Goal: Contribute content: Contribute content

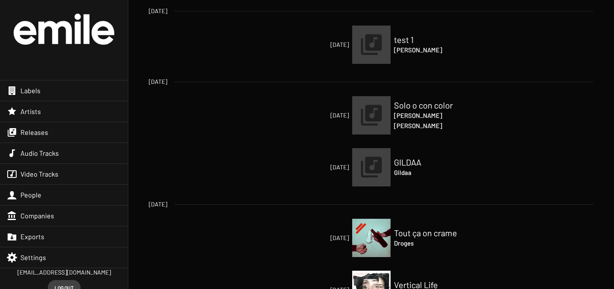
click at [29, 154] on span "Audio Tracks" at bounding box center [39, 153] width 38 height 9
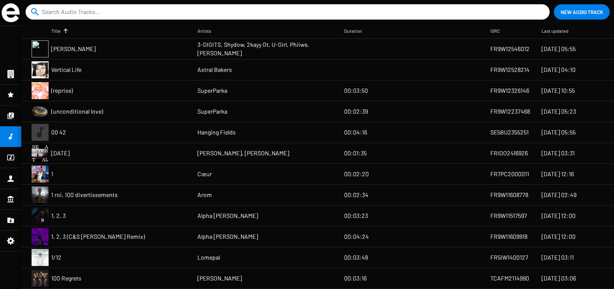
click at [9, 121] on icon at bounding box center [11, 116] width 8 height 10
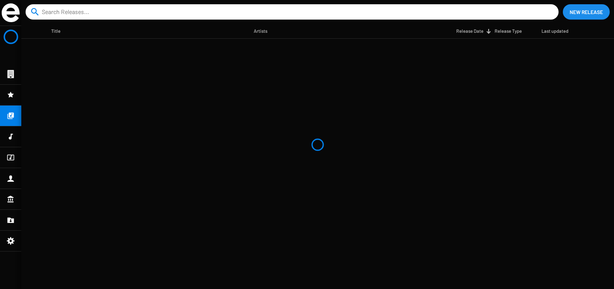
click at [576, 11] on span "New Release" at bounding box center [585, 11] width 33 height 15
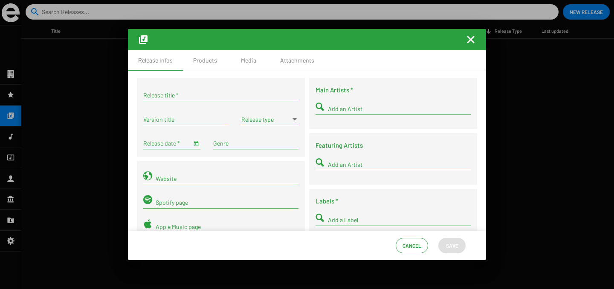
click at [332, 112] on input "Add an Artist" at bounding box center [399, 109] width 143 height 7
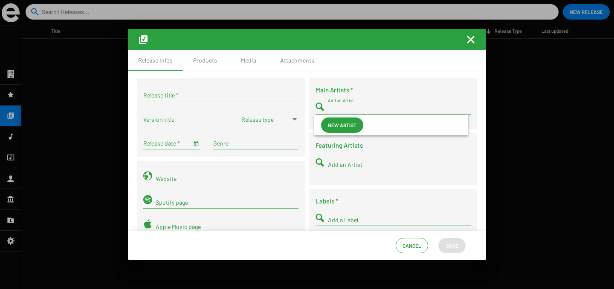
click at [471, 40] on mat-icon "Fermer la fenêtre" at bounding box center [470, 40] width 10 height 10
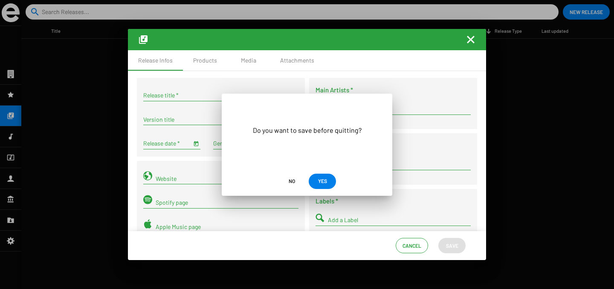
click at [294, 181] on span "No" at bounding box center [292, 180] width 6 height 15
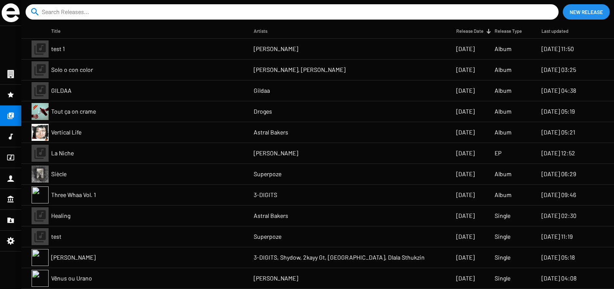
click at [585, 9] on span "New Release" at bounding box center [585, 11] width 33 height 15
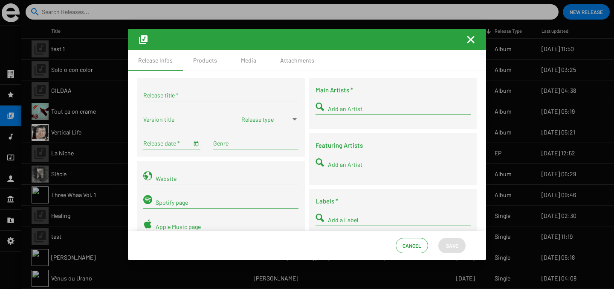
click at [471, 38] on mat-icon "Fermer la fenêtre" at bounding box center [470, 40] width 10 height 10
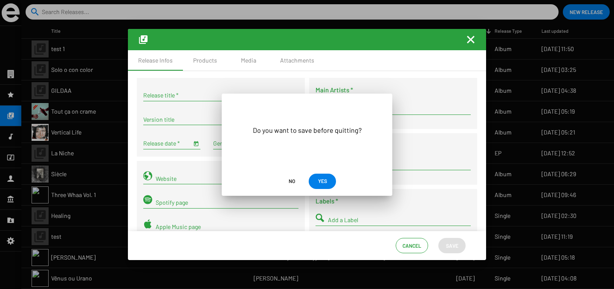
click at [287, 182] on span "No" at bounding box center [292, 180] width 14 height 15
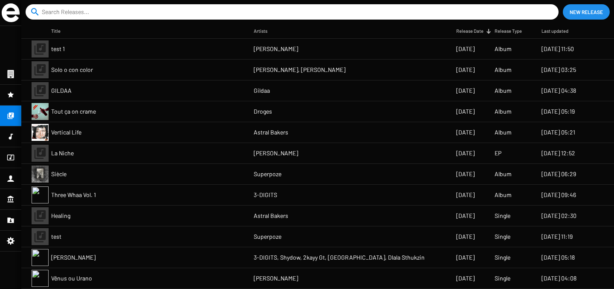
click at [10, 223] on icon at bounding box center [11, 220] width 8 height 10
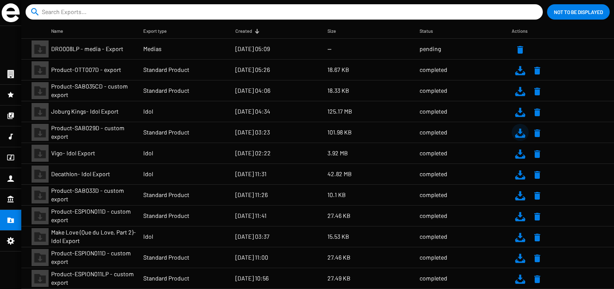
click at [517, 137] on mat-icon at bounding box center [520, 133] width 10 height 10
click at [515, 113] on mat-icon at bounding box center [520, 112] width 10 height 10
click at [12, 117] on icon at bounding box center [11, 116] width 6 height 6
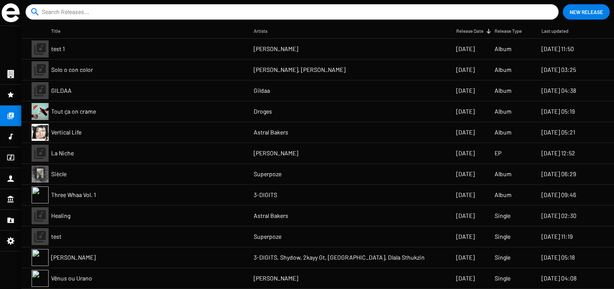
click at [572, 15] on span "New Release" at bounding box center [585, 11] width 33 height 15
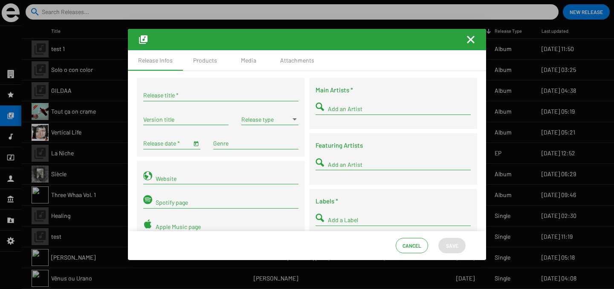
click at [467, 40] on mat-icon "Fermer la fenêtre" at bounding box center [470, 40] width 10 height 10
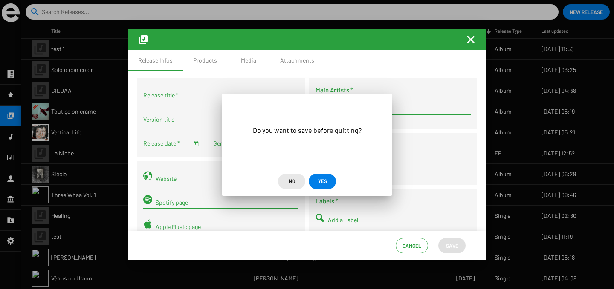
click at [293, 181] on span "No" at bounding box center [292, 180] width 6 height 15
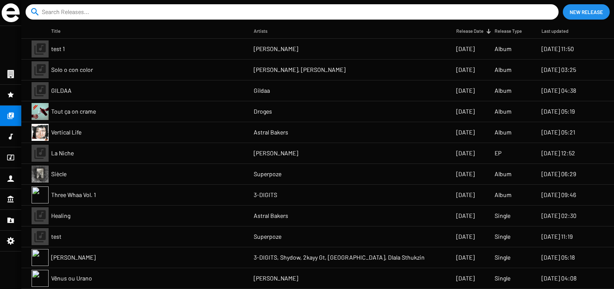
click at [594, 11] on span "New Release" at bounding box center [585, 11] width 33 height 15
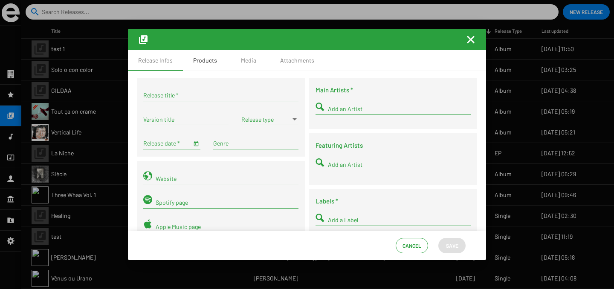
click at [205, 66] on div "Products" at bounding box center [205, 60] width 44 height 20
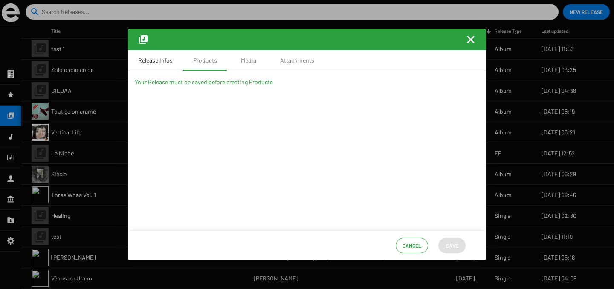
click at [165, 61] on div "Release Infos" at bounding box center [155, 60] width 35 height 9
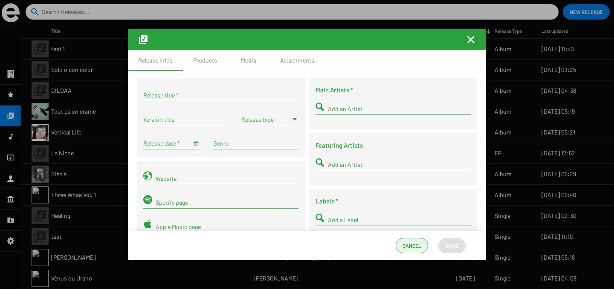
click at [405, 249] on span "Cancel" at bounding box center [411, 245] width 19 height 15
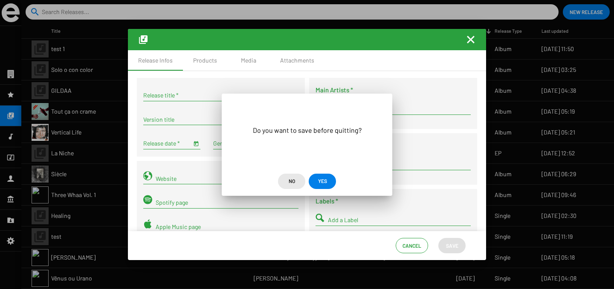
click at [289, 185] on span "No" at bounding box center [292, 180] width 6 height 15
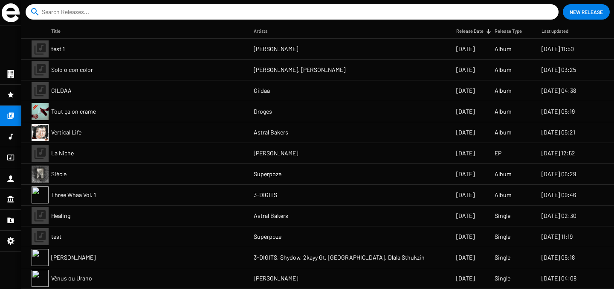
click at [187, 48] on mat-cell "test 1" at bounding box center [152, 49] width 202 height 20
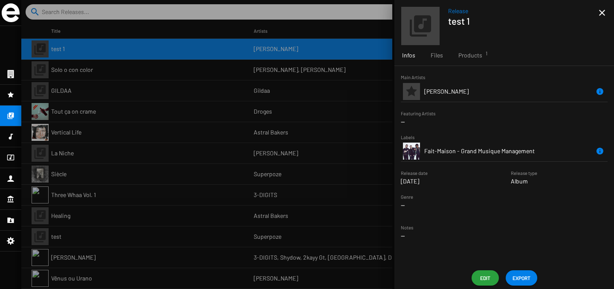
click at [487, 278] on span "Edit" at bounding box center [485, 278] width 14 height 15
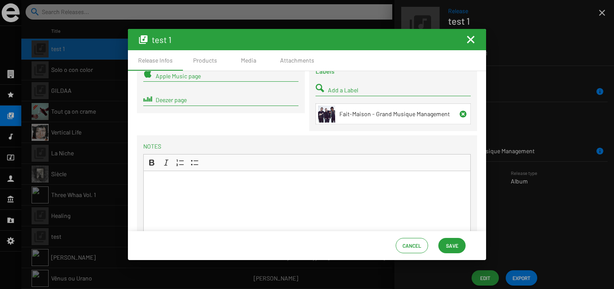
scroll to position [44, 0]
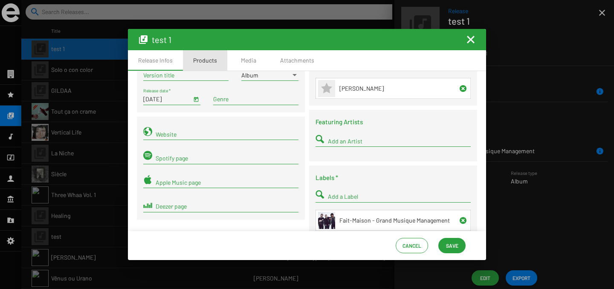
click at [204, 63] on div "Products" at bounding box center [205, 60] width 24 height 9
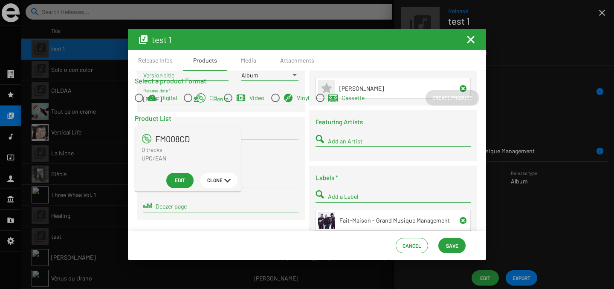
scroll to position [0, 0]
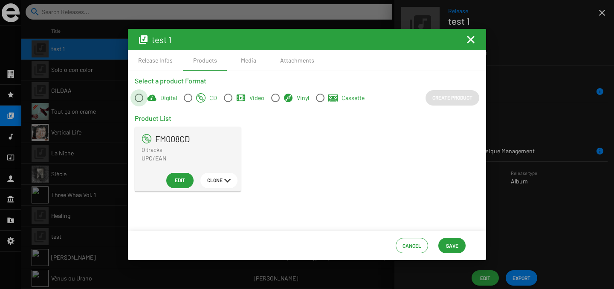
click at [140, 100] on span at bounding box center [139, 98] width 9 height 9
click at [139, 102] on input "Digital" at bounding box center [139, 102] width 0 height 0
radio input "true"
click at [447, 98] on span "Create Product" at bounding box center [452, 97] width 40 height 15
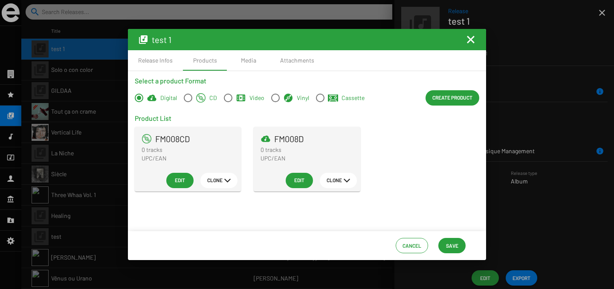
click at [272, 97] on span at bounding box center [275, 98] width 9 height 9
click at [275, 102] on input "Vinyl" at bounding box center [275, 102] width 0 height 0
radio input "true"
click at [436, 100] on span "Create Product" at bounding box center [452, 97] width 40 height 15
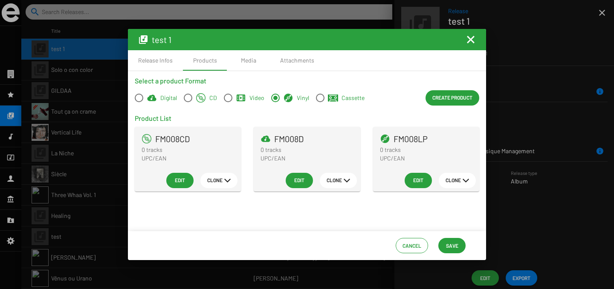
click at [176, 183] on span "Edit" at bounding box center [180, 180] width 14 height 15
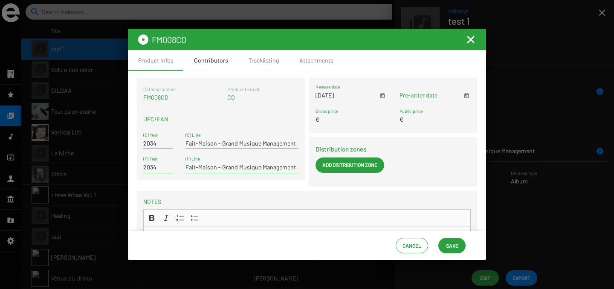
click at [220, 61] on div "Contributors" at bounding box center [211, 60] width 34 height 9
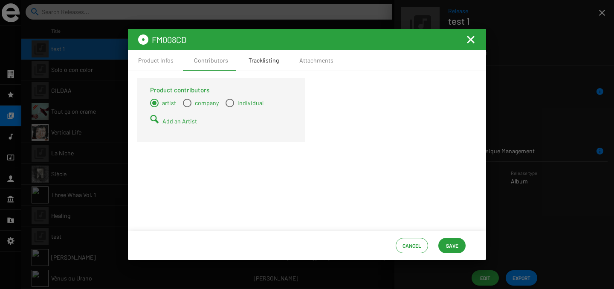
click at [264, 63] on div "Tracklisting" at bounding box center [264, 60] width 30 height 9
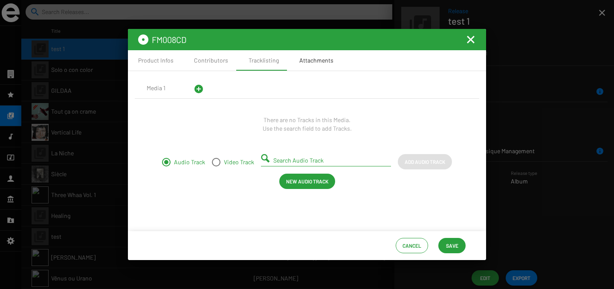
click at [318, 63] on div "Attachments" at bounding box center [316, 60] width 34 height 9
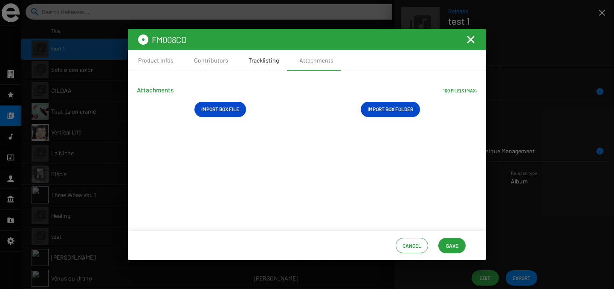
click at [264, 56] on div "Tracklisting" at bounding box center [264, 60] width 30 height 9
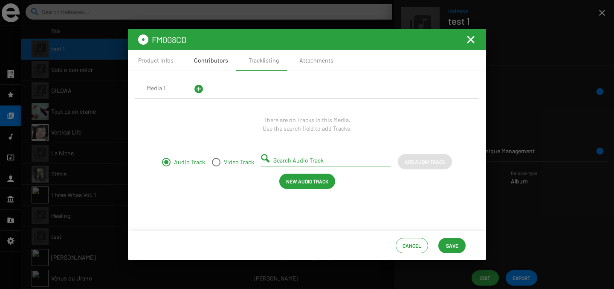
click at [215, 59] on div "Contributors" at bounding box center [211, 60] width 34 height 9
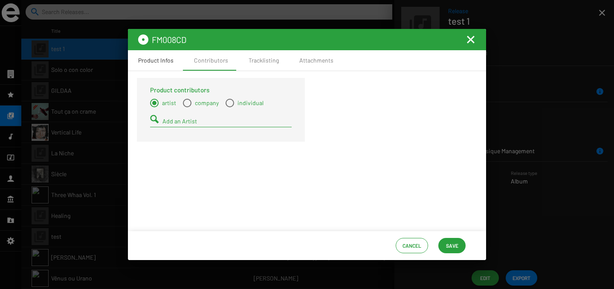
click at [176, 60] on div "Product Infos" at bounding box center [156, 60] width 56 height 20
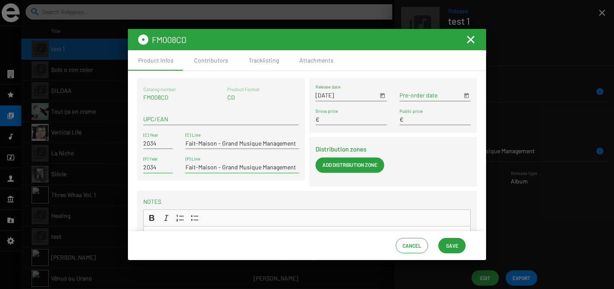
click at [467, 40] on mat-icon "Fermer la fenêtre" at bounding box center [470, 40] width 10 height 10
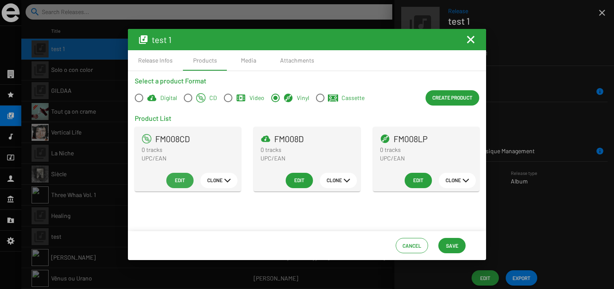
click at [187, 179] on button "Edit" at bounding box center [179, 180] width 27 height 15
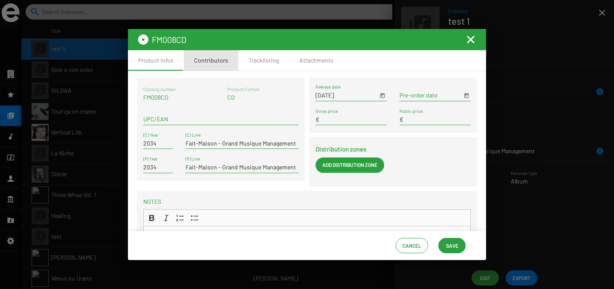
click at [211, 59] on div "Contributors" at bounding box center [211, 60] width 34 height 9
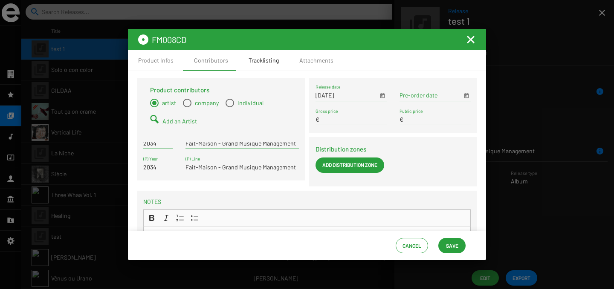
click at [252, 61] on div "Tracklisting" at bounding box center [264, 60] width 30 height 9
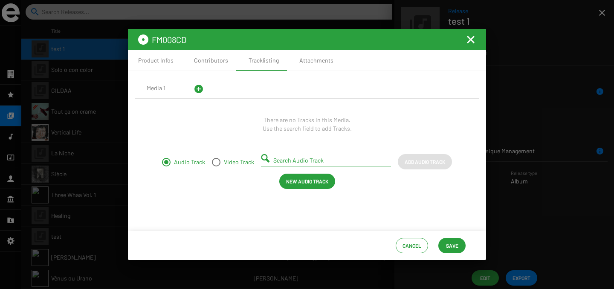
click at [198, 92] on mat-icon "add_circle" at bounding box center [199, 89] width 10 height 10
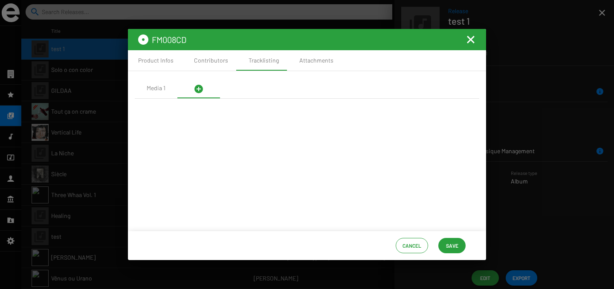
click at [198, 92] on mat-icon "add_circle" at bounding box center [199, 89] width 10 height 10
click at [155, 86] on div "Media 1" at bounding box center [156, 88] width 19 height 9
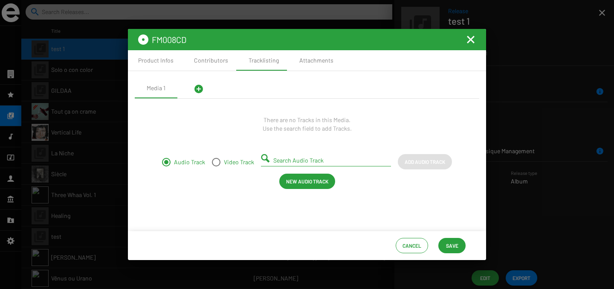
click at [450, 250] on span "Save" at bounding box center [452, 245] width 12 height 15
click at [447, 248] on span "Save" at bounding box center [452, 245] width 12 height 15
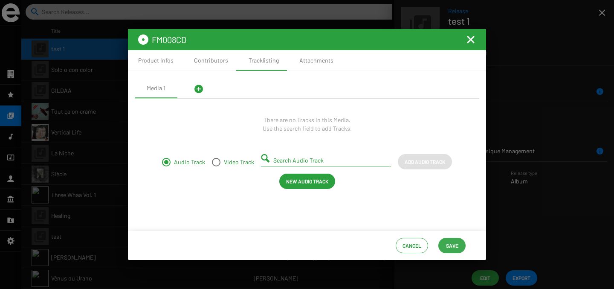
drag, startPoint x: 447, startPoint y: 248, endPoint x: 381, endPoint y: 210, distance: 76.4
click at [432, 243] on div "Cancel Save" at bounding box center [307, 245] width 358 height 29
click at [323, 184] on span "New Audio Track" at bounding box center [307, 181] width 42 height 15
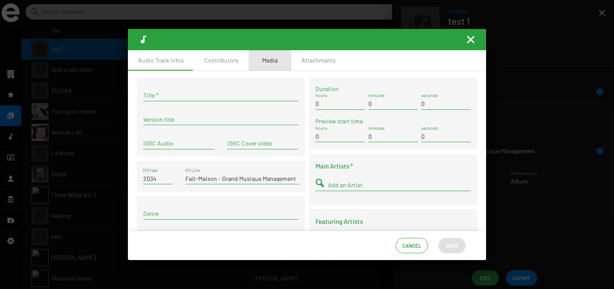
click at [266, 62] on div "Media" at bounding box center [269, 60] width 15 height 9
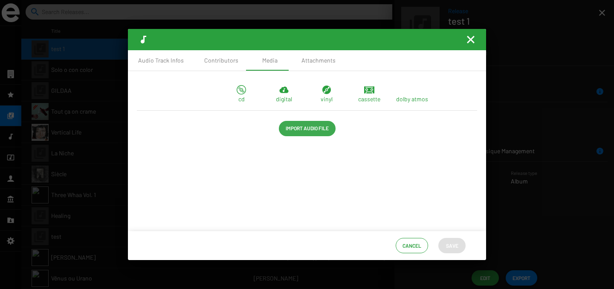
click at [314, 129] on span "Import Audio File" at bounding box center [307, 128] width 43 height 15
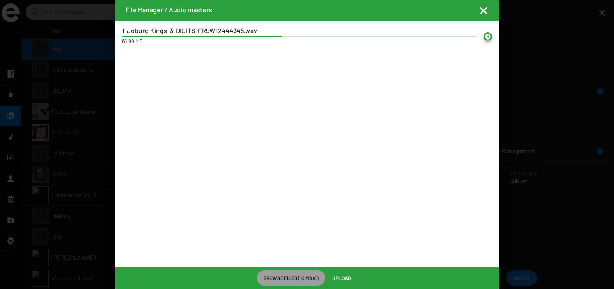
click at [348, 276] on span "Upload" at bounding box center [341, 278] width 19 height 15
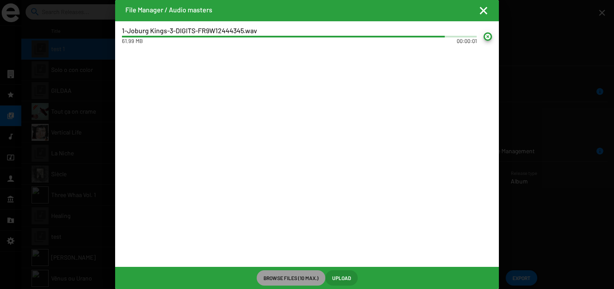
click at [485, 14] on mat-icon "Fermer la fenêtre" at bounding box center [483, 11] width 10 height 10
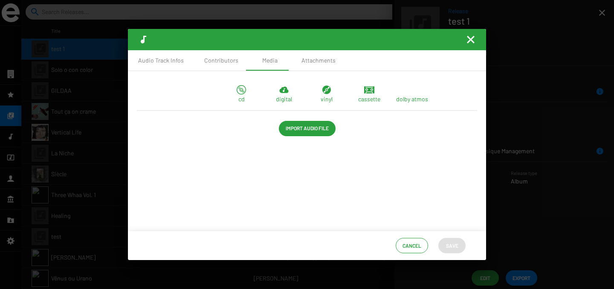
click at [416, 249] on span "Cancel" at bounding box center [411, 245] width 19 height 15
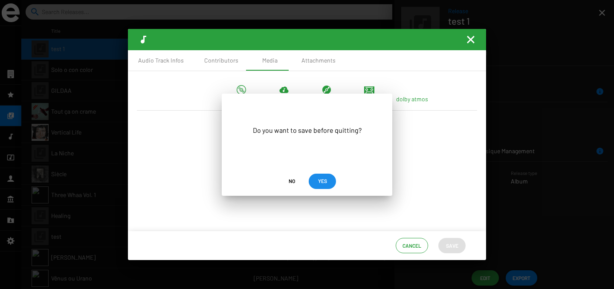
click at [321, 183] on span "YES" at bounding box center [322, 180] width 9 height 15
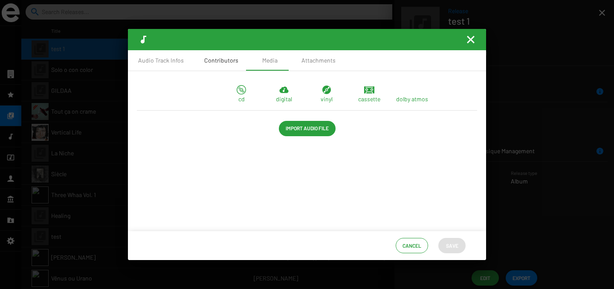
click at [228, 58] on div "Contributors" at bounding box center [221, 60] width 34 height 9
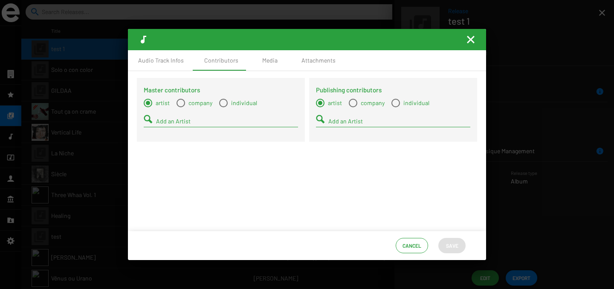
click at [471, 41] on mat-icon "Fermer la fenêtre" at bounding box center [470, 40] width 10 height 10
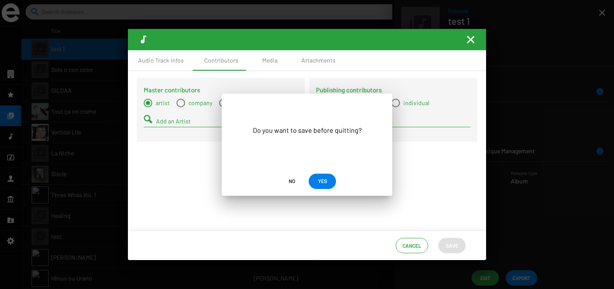
click at [295, 182] on span "No" at bounding box center [292, 180] width 14 height 15
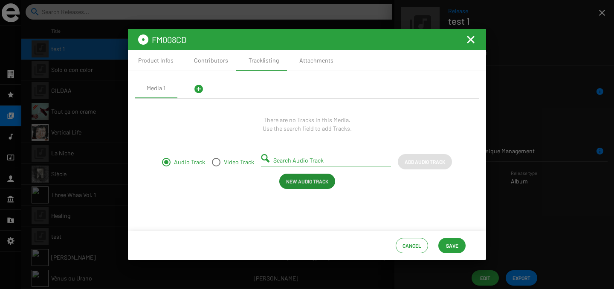
click at [473, 39] on mat-icon "Fermer la fenêtre" at bounding box center [470, 40] width 10 height 10
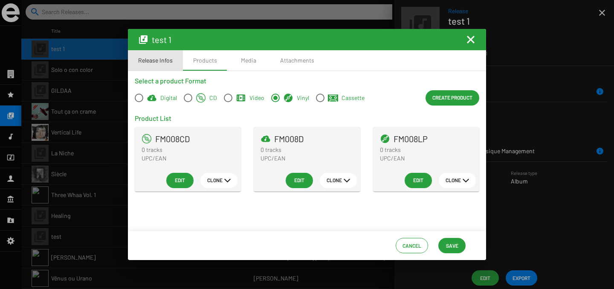
click at [160, 61] on div "Release Infos" at bounding box center [155, 60] width 35 height 9
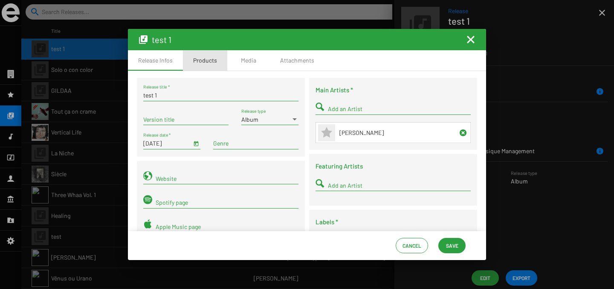
click at [218, 60] on div "Products" at bounding box center [205, 60] width 44 height 20
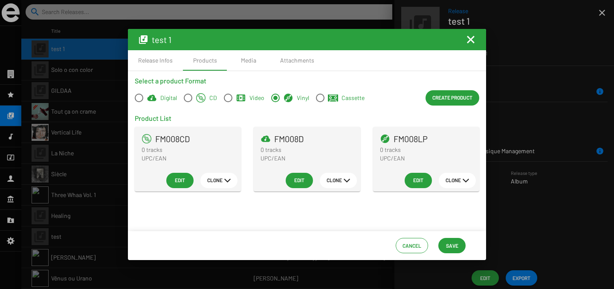
click at [179, 182] on span "Edit" at bounding box center [180, 180] width 14 height 15
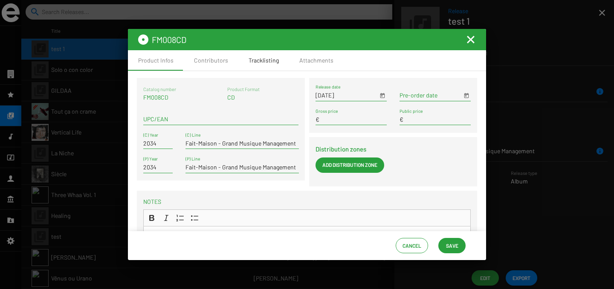
click at [269, 61] on div "Tracklisting" at bounding box center [264, 60] width 30 height 9
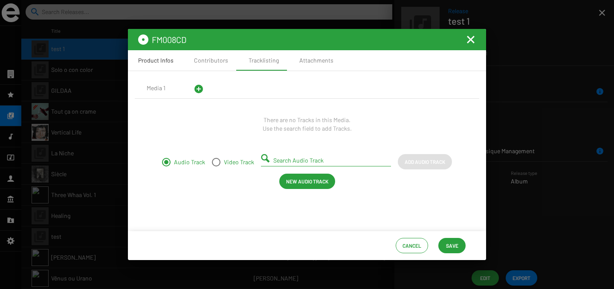
click at [146, 69] on div "Product Infos" at bounding box center [156, 60] width 56 height 20
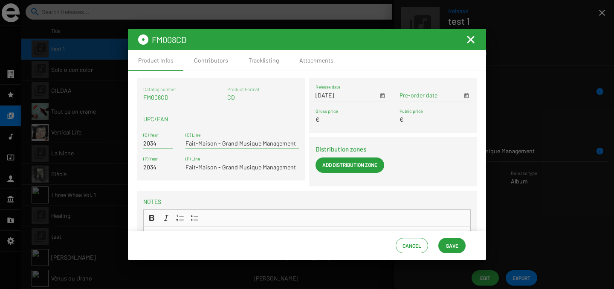
click at [475, 40] on mat-icon "Fermer la fenêtre" at bounding box center [470, 40] width 10 height 10
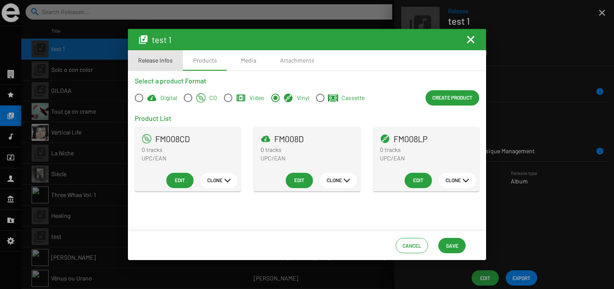
click at [174, 59] on div "Release Infos" at bounding box center [155, 60] width 55 height 20
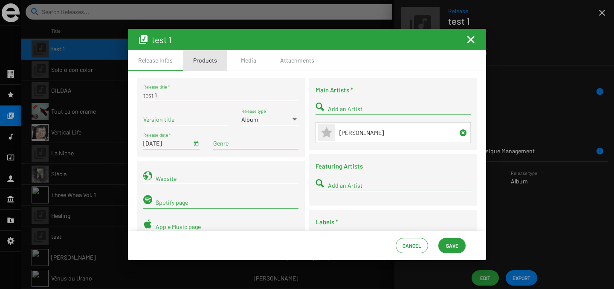
click at [204, 60] on div "Products" at bounding box center [205, 60] width 24 height 9
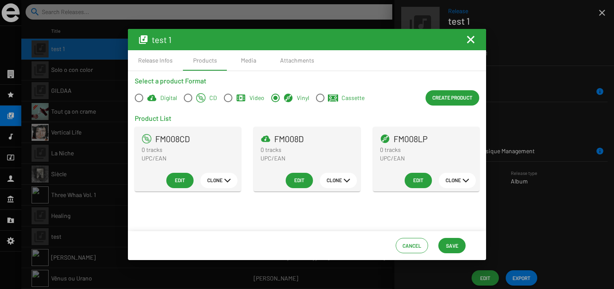
click at [183, 182] on span "Edit" at bounding box center [180, 180] width 14 height 15
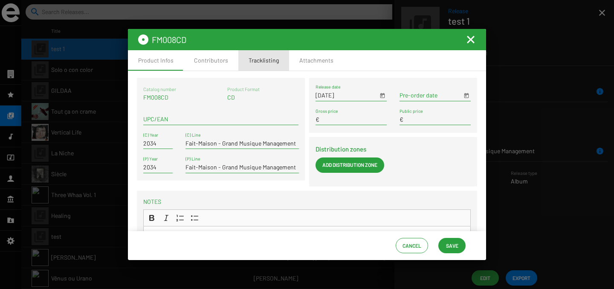
click at [260, 62] on div "Tracklisting" at bounding box center [264, 60] width 30 height 9
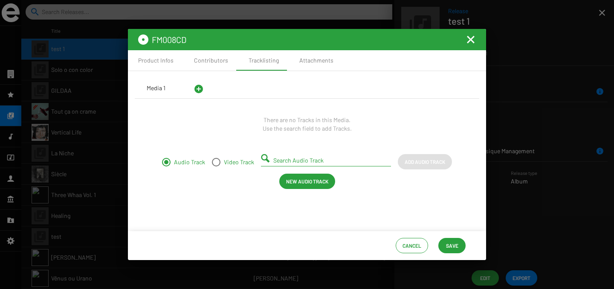
click at [152, 91] on div "Media 1" at bounding box center [156, 88] width 19 height 9
click at [199, 90] on mat-icon "add_circle" at bounding box center [199, 89] width 10 height 10
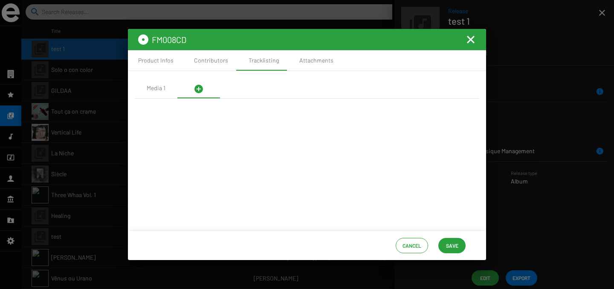
click at [199, 90] on mat-icon "add_circle" at bounding box center [199, 89] width 10 height 10
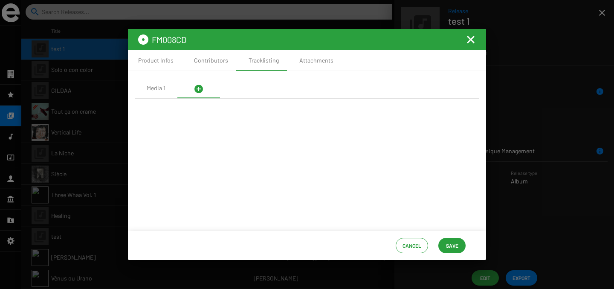
click at [201, 86] on mat-icon "add_circle" at bounding box center [199, 89] width 10 height 10
click at [155, 87] on div "Media 1" at bounding box center [156, 88] width 19 height 9
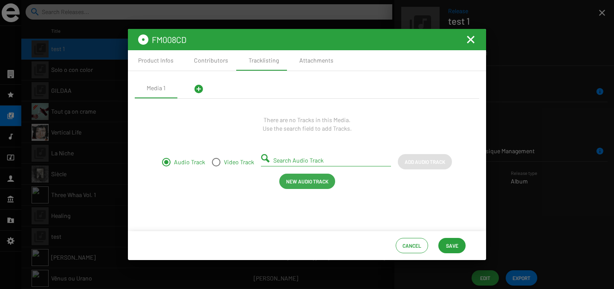
click at [294, 180] on span "New Audio Track" at bounding box center [307, 181] width 42 height 15
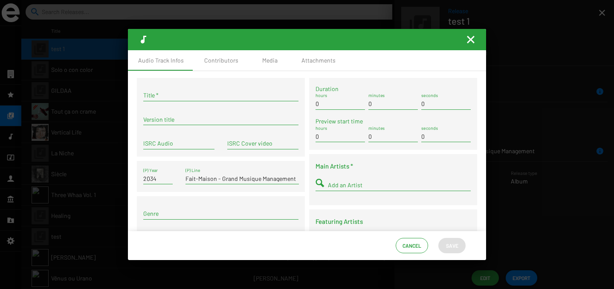
click at [195, 98] on input "Title *" at bounding box center [220, 95] width 155 height 7
click at [409, 247] on span "Cancel" at bounding box center [411, 245] width 19 height 15
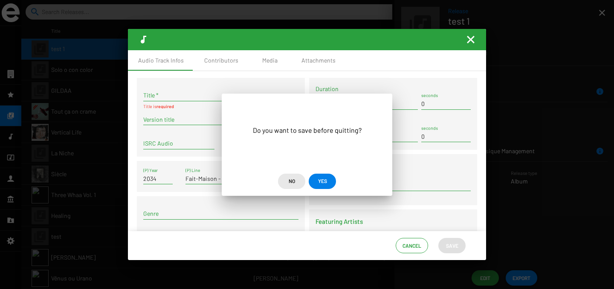
click at [293, 180] on span "No" at bounding box center [292, 180] width 6 height 15
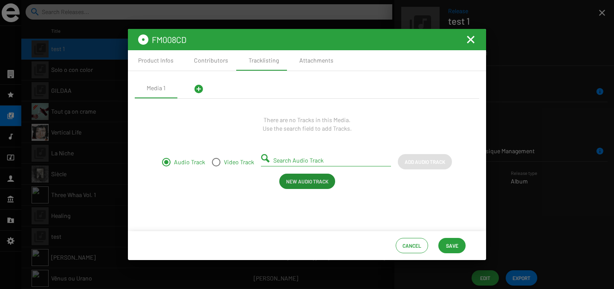
click at [201, 92] on mat-icon "add_circle" at bounding box center [199, 89] width 10 height 10
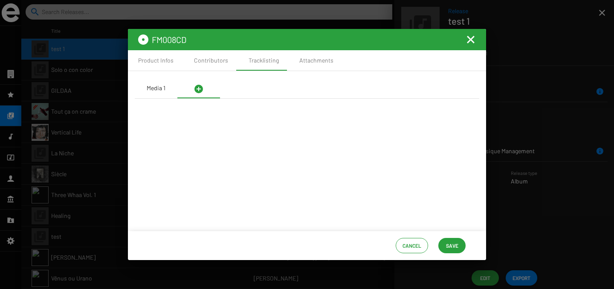
click at [159, 91] on div "Media 1" at bounding box center [156, 88] width 19 height 9
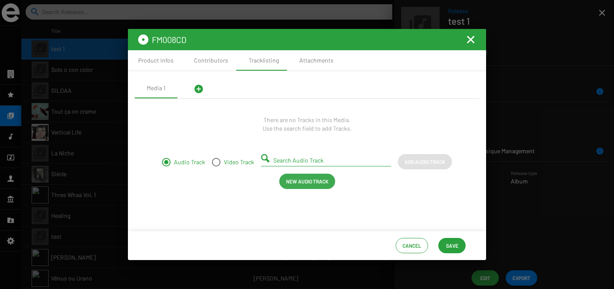
click at [290, 182] on span "New Audio Track" at bounding box center [307, 181] width 42 height 15
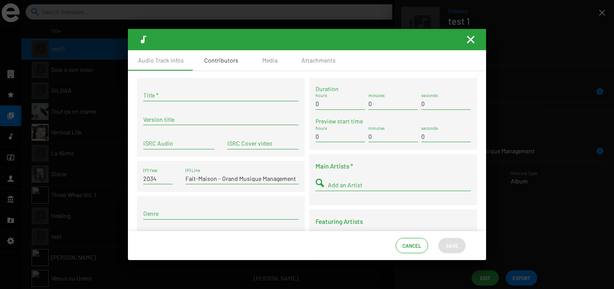
click at [236, 57] on div "Contributors" at bounding box center [221, 60] width 55 height 20
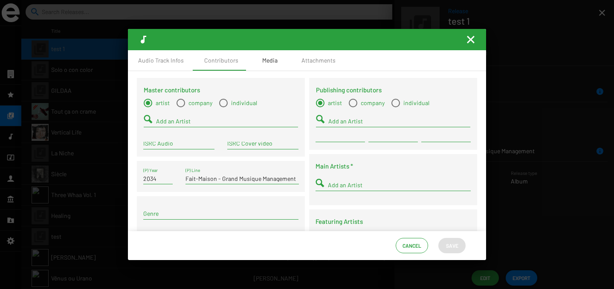
click at [264, 58] on div "Media" at bounding box center [269, 60] width 15 height 9
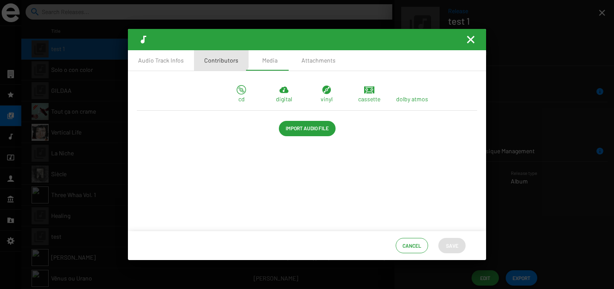
click at [218, 58] on div "Contributors" at bounding box center [221, 60] width 34 height 9
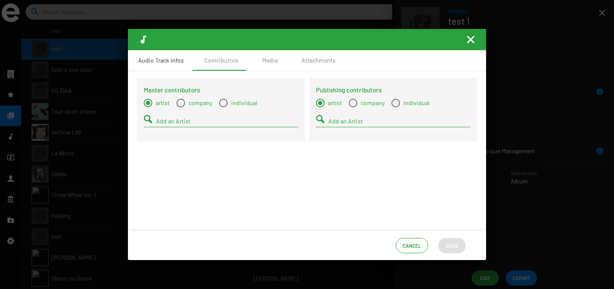
click at [171, 58] on div "Audio Track Infos" at bounding box center [161, 60] width 46 height 9
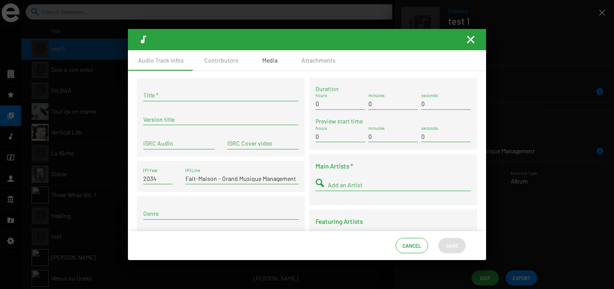
click at [272, 55] on div "Media" at bounding box center [270, 60] width 43 height 20
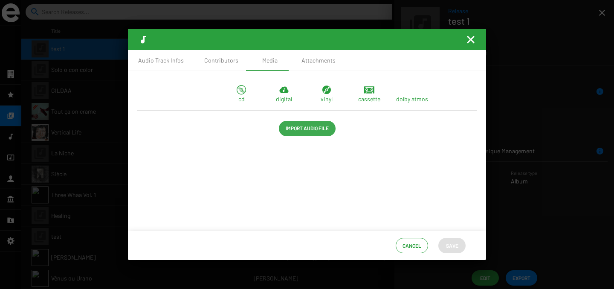
click at [290, 123] on span "Import Audio File" at bounding box center [307, 128] width 43 height 15
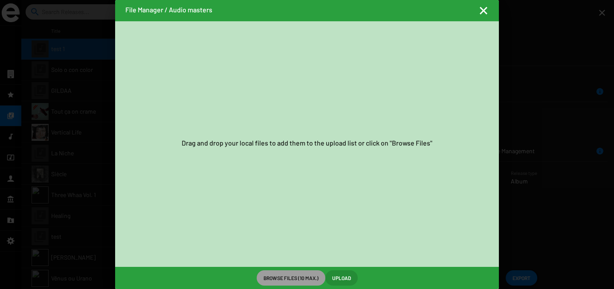
click at [487, 12] on mat-icon "Fermer la fenêtre" at bounding box center [483, 11] width 10 height 10
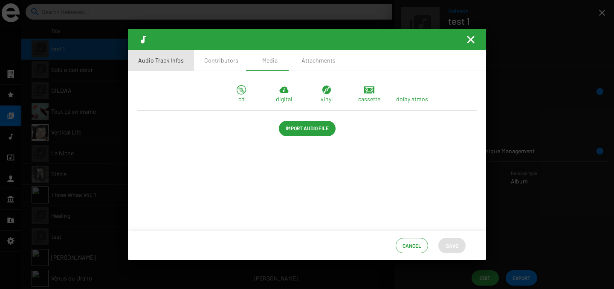
click at [173, 58] on div "Audio Track Infos" at bounding box center [161, 60] width 46 height 9
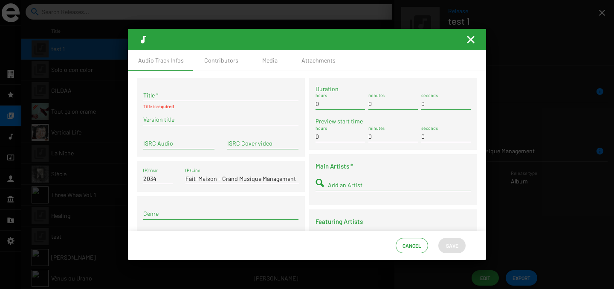
click at [417, 245] on span "Cancel" at bounding box center [411, 245] width 19 height 15
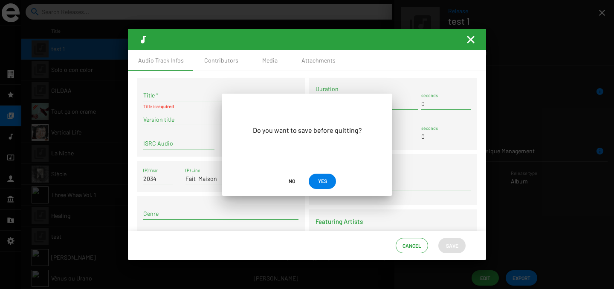
click at [298, 178] on span "No" at bounding box center [292, 180] width 14 height 15
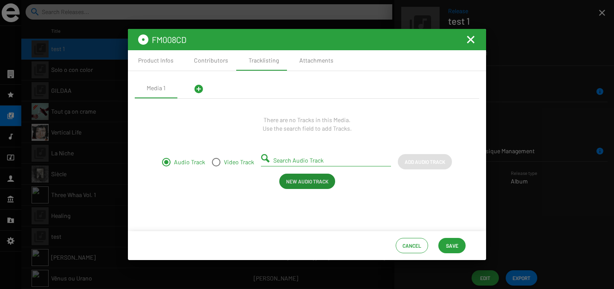
click at [306, 187] on span "New Audio Track" at bounding box center [307, 181] width 42 height 15
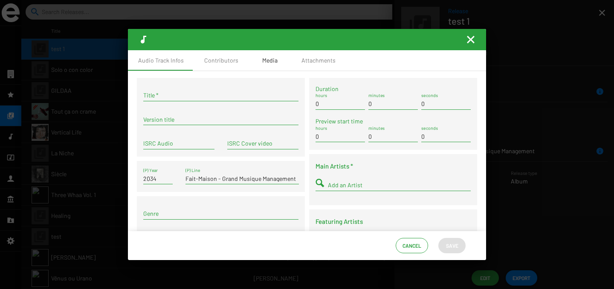
click at [262, 63] on div "Media" at bounding box center [269, 60] width 15 height 9
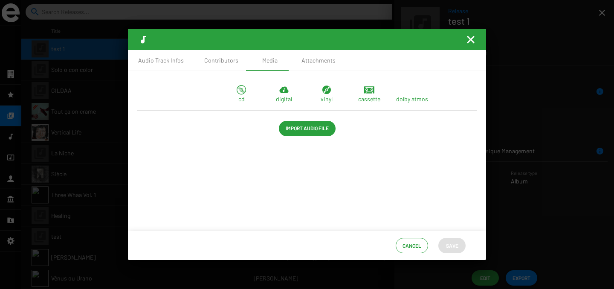
click at [301, 126] on span "Import Audio File" at bounding box center [307, 128] width 43 height 15
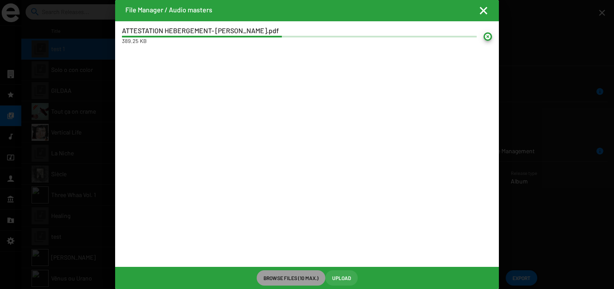
click at [339, 279] on span "Upload" at bounding box center [341, 278] width 19 height 15
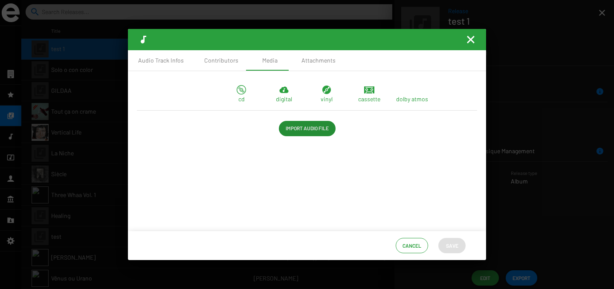
click at [315, 131] on span "Import Audio File" at bounding box center [307, 128] width 43 height 15
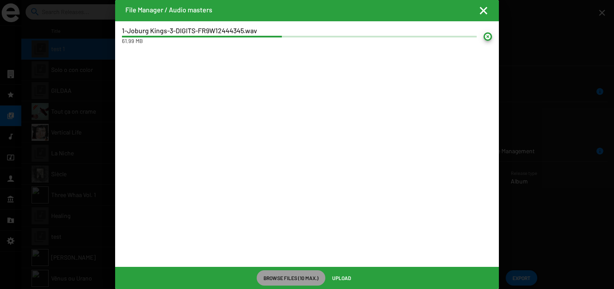
click at [350, 278] on span "Upload" at bounding box center [341, 278] width 19 height 15
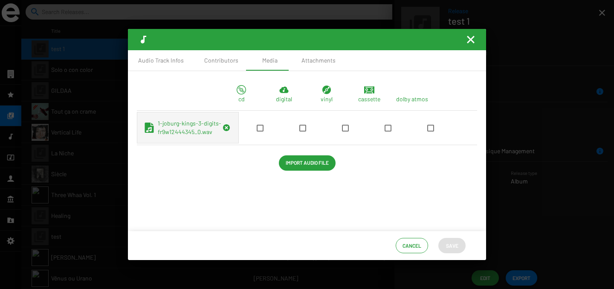
click at [223, 131] on icon "Remove Reference" at bounding box center [226, 127] width 7 height 7
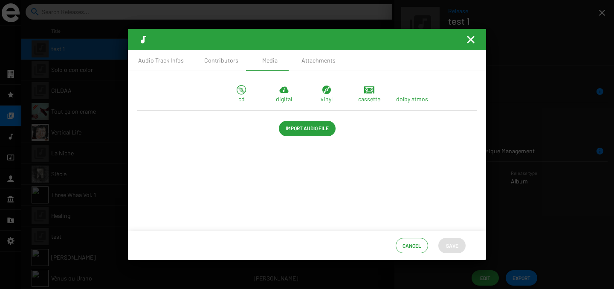
click at [299, 136] on div "cd digital vinyl cassette dolby atmos Import Audio File" at bounding box center [307, 109] width 344 height 63
click at [295, 132] on span "Import Audio File" at bounding box center [307, 128] width 43 height 15
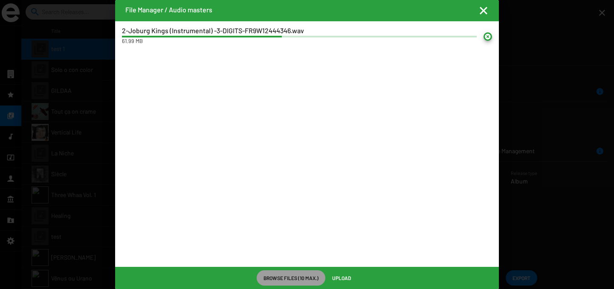
click at [489, 35] on mat-icon at bounding box center [487, 36] width 9 height 9
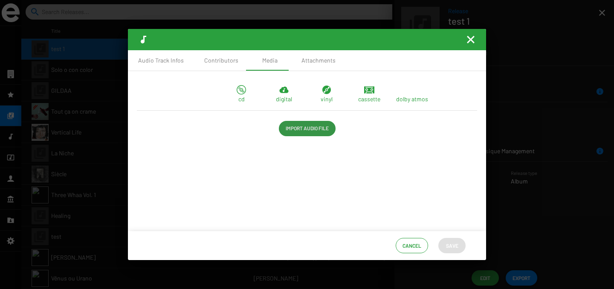
click at [315, 131] on span "Import Audio File" at bounding box center [307, 128] width 43 height 15
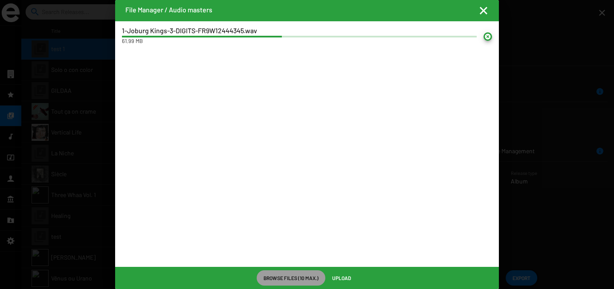
click at [346, 275] on span "Upload" at bounding box center [341, 278] width 19 height 15
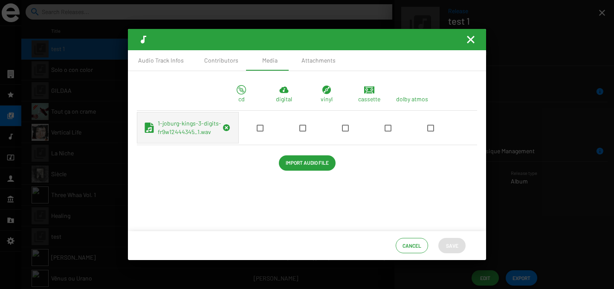
click at [468, 42] on mat-icon "Fermer la fenêtre" at bounding box center [470, 40] width 10 height 10
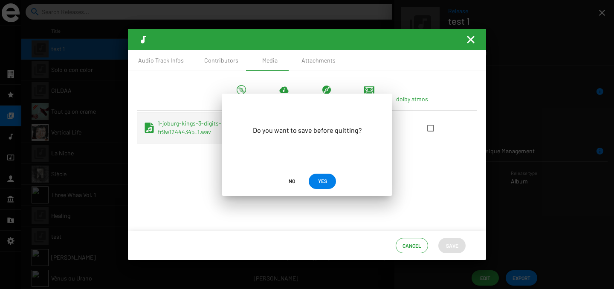
click at [292, 183] on span "No" at bounding box center [292, 180] width 6 height 15
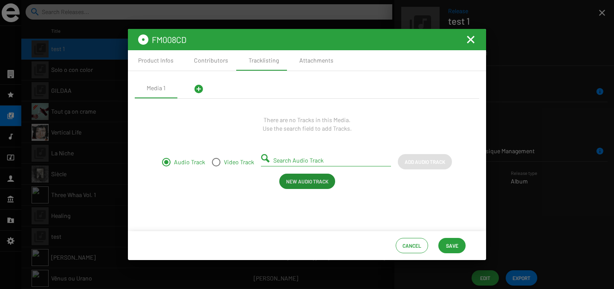
click at [470, 42] on mat-icon "Fermer la fenêtre" at bounding box center [470, 40] width 10 height 10
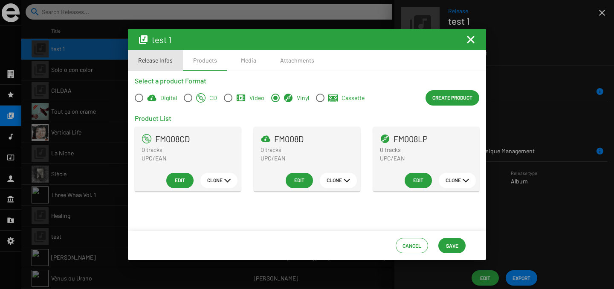
click at [157, 55] on div "Release Infos" at bounding box center [155, 60] width 55 height 20
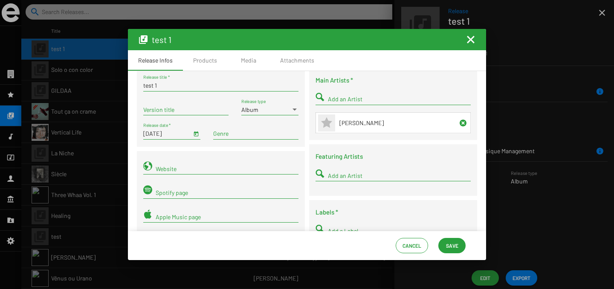
scroll to position [12, 0]
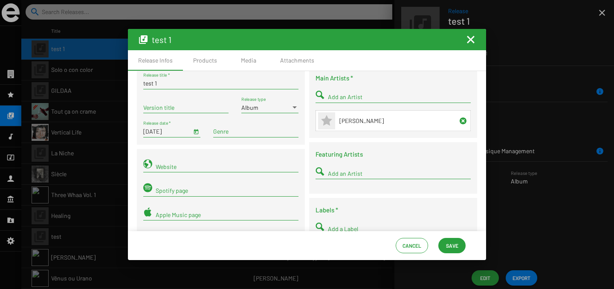
click at [262, 107] on div "Album" at bounding box center [265, 107] width 49 height 7
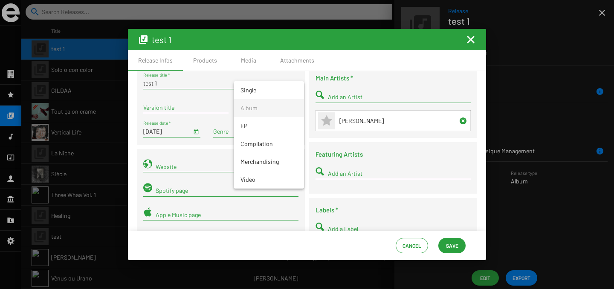
click at [262, 107] on span "Album" at bounding box center [268, 108] width 57 height 18
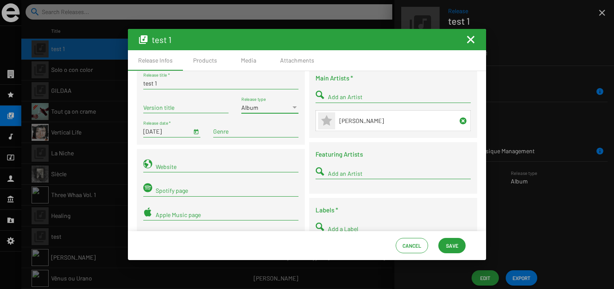
scroll to position [0, 0]
